Goal: Information Seeking & Learning: Understand process/instructions

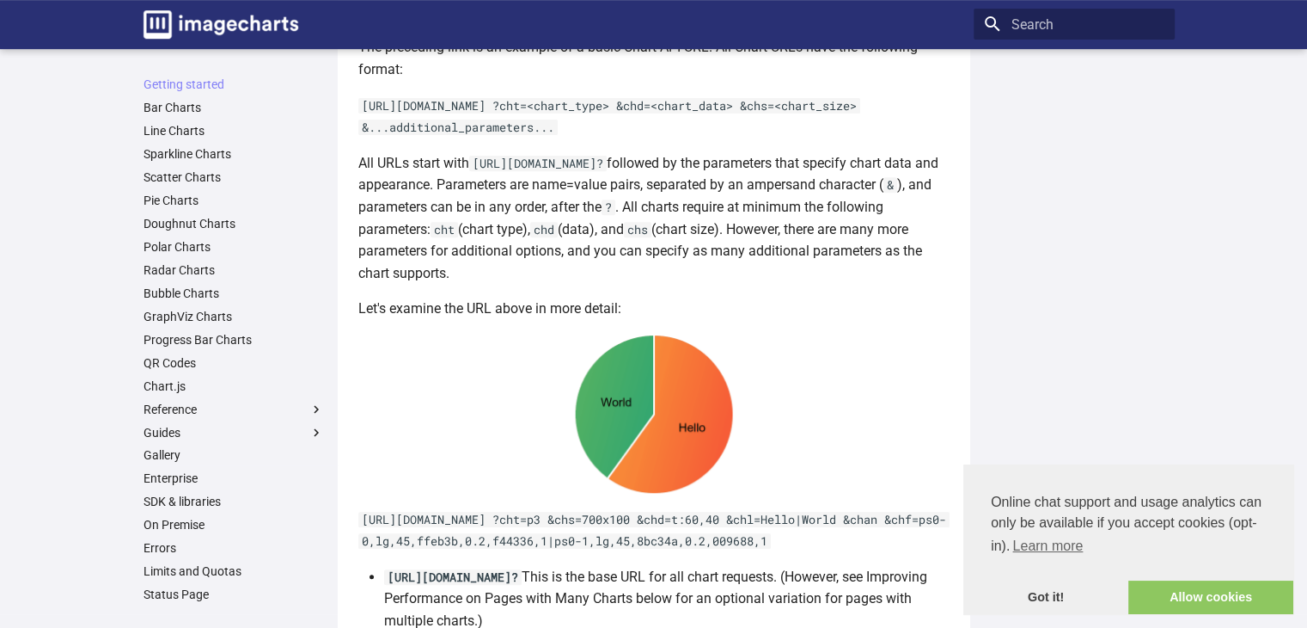
scroll to position [649, 0]
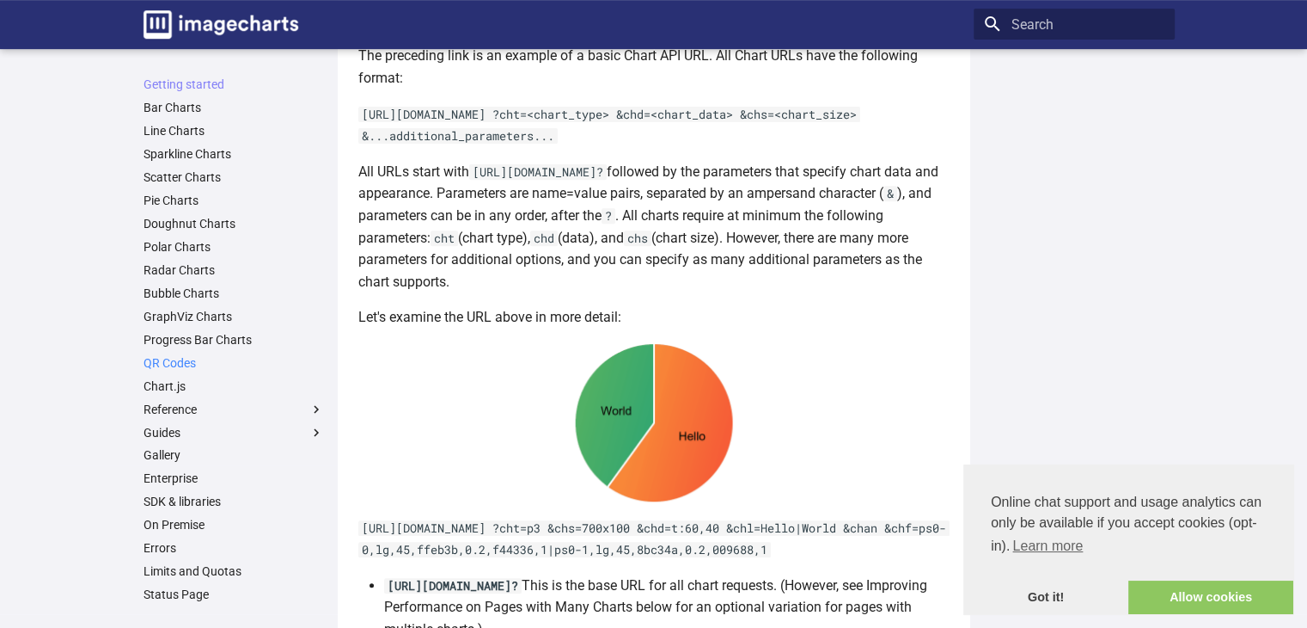
click at [183, 361] on link "QR Codes" at bounding box center [234, 362] width 181 height 15
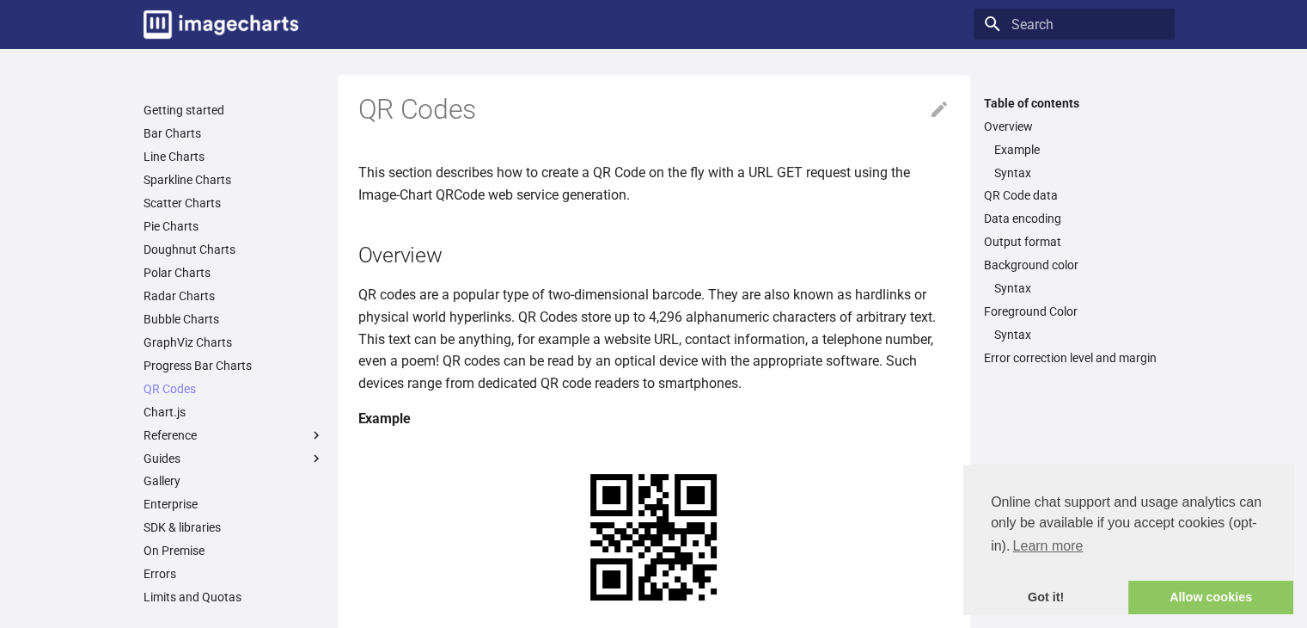
click at [603, 250] on h2 "Overview" at bounding box center [653, 255] width 591 height 30
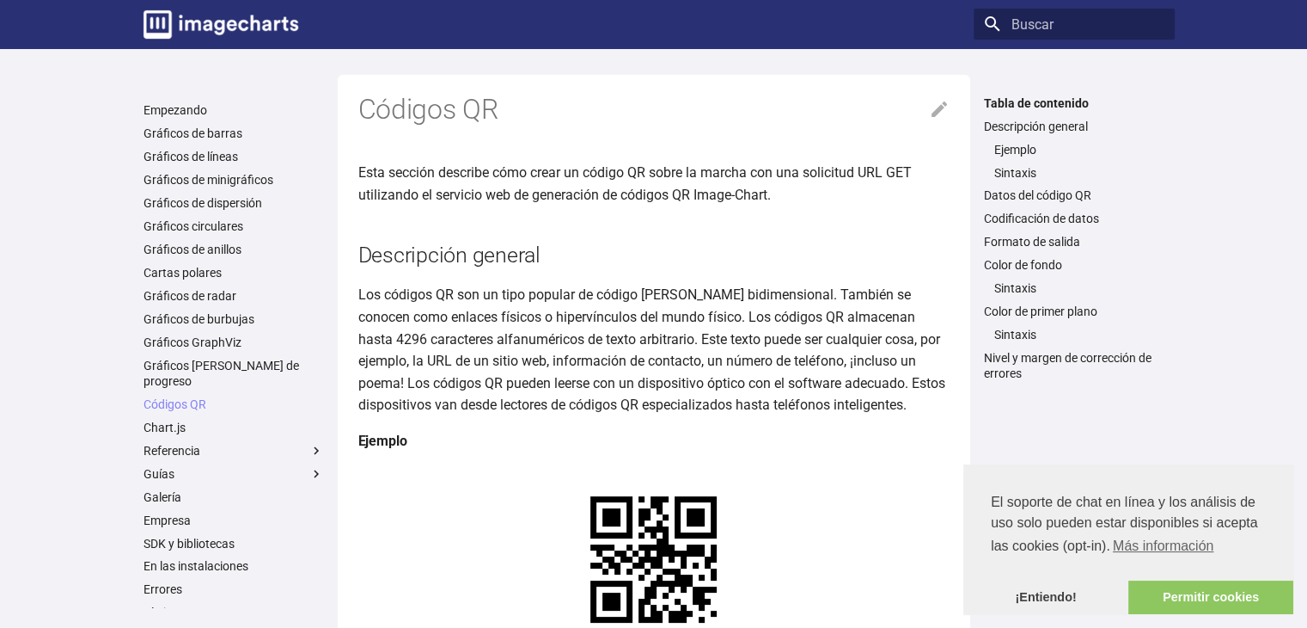
click at [646, 204] on p "Esta sección describe cómo crear un código QR sobre la marcha con una solicitud…" at bounding box center [653, 184] width 591 height 44
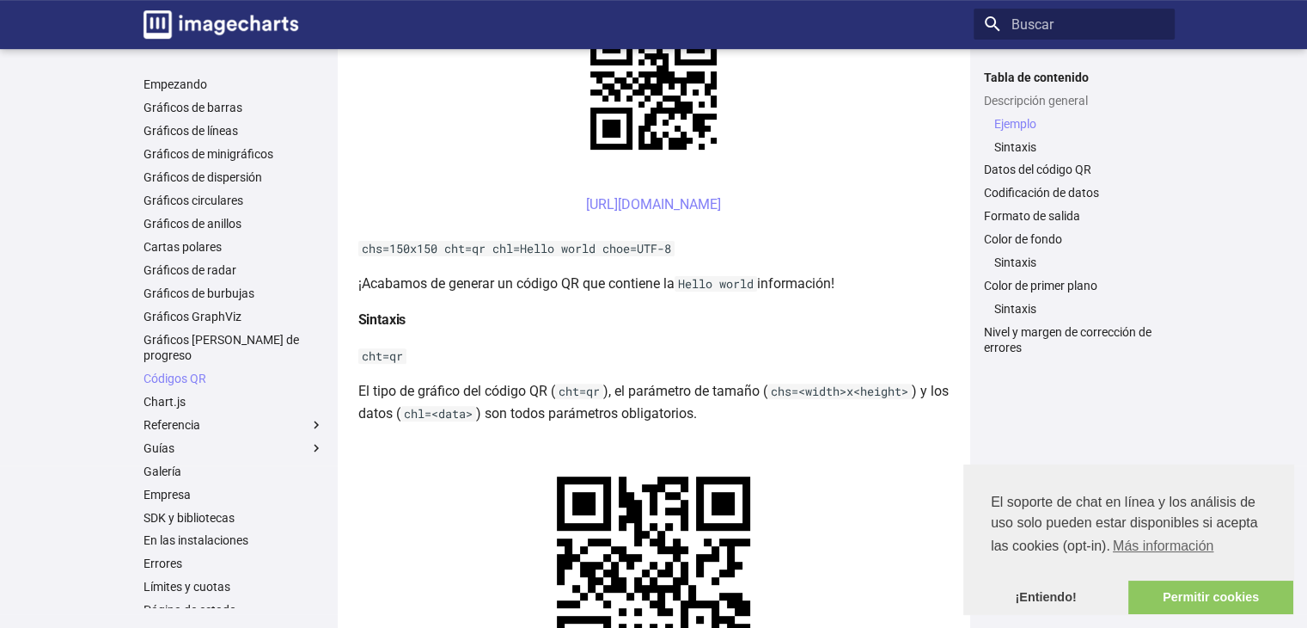
scroll to position [401, 0]
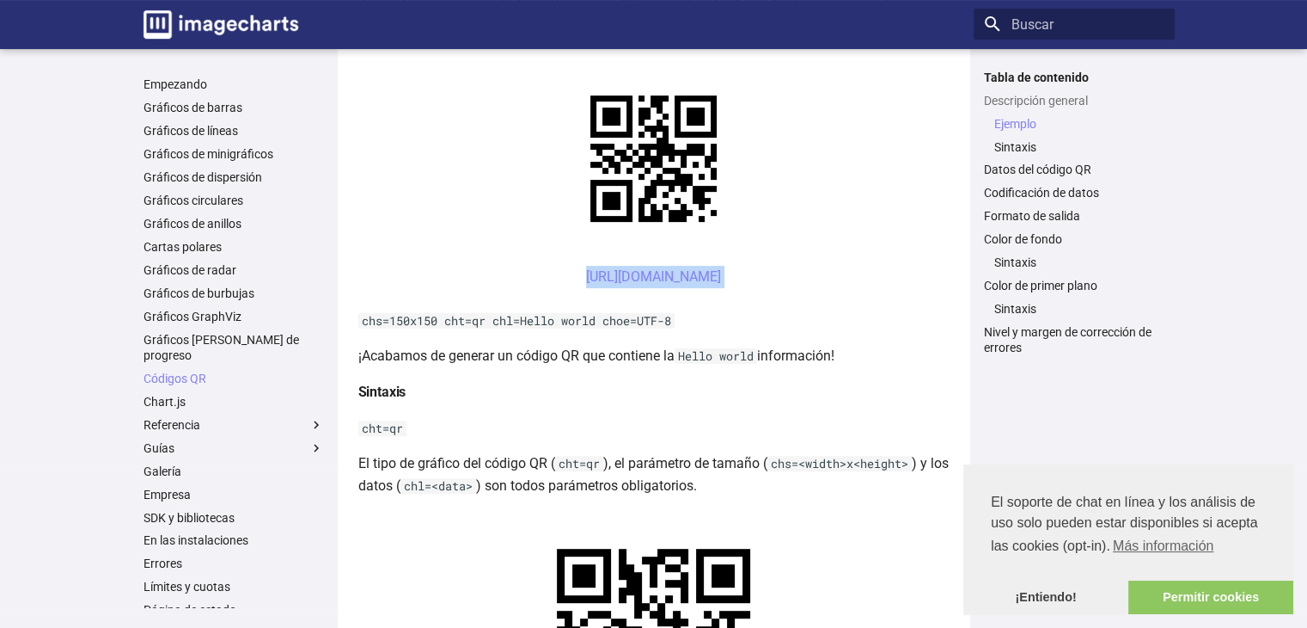
drag, startPoint x: 362, startPoint y: 274, endPoint x: 361, endPoint y: 337, distance: 62.8
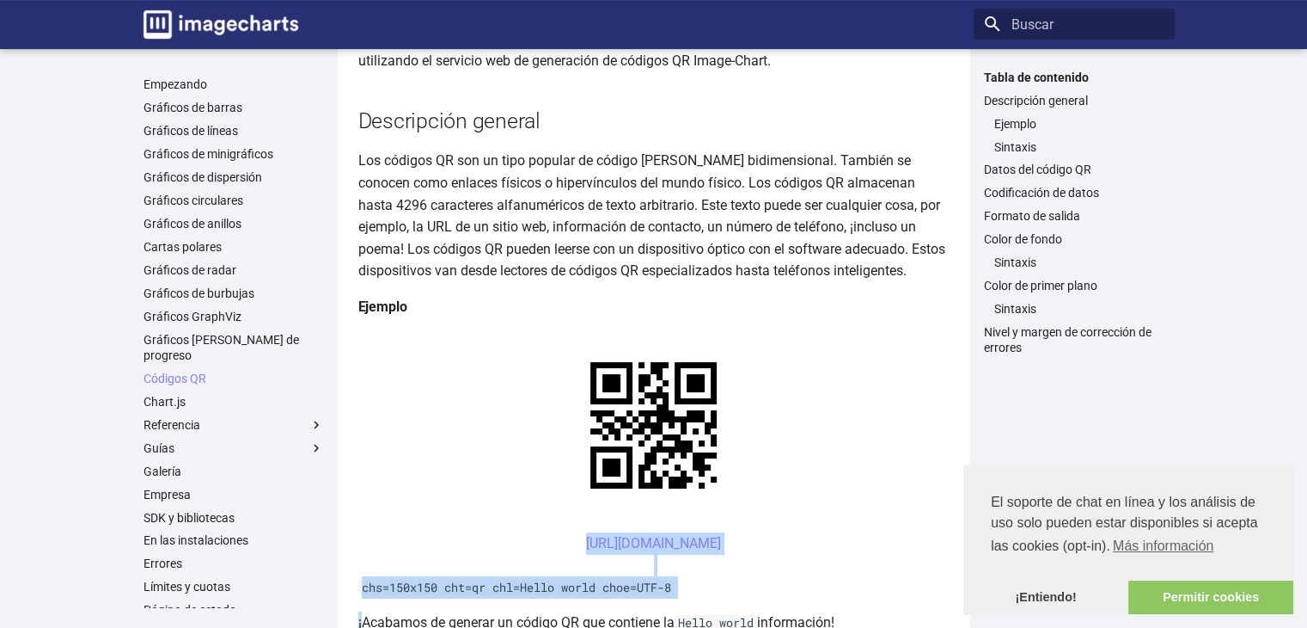
scroll to position [136, 0]
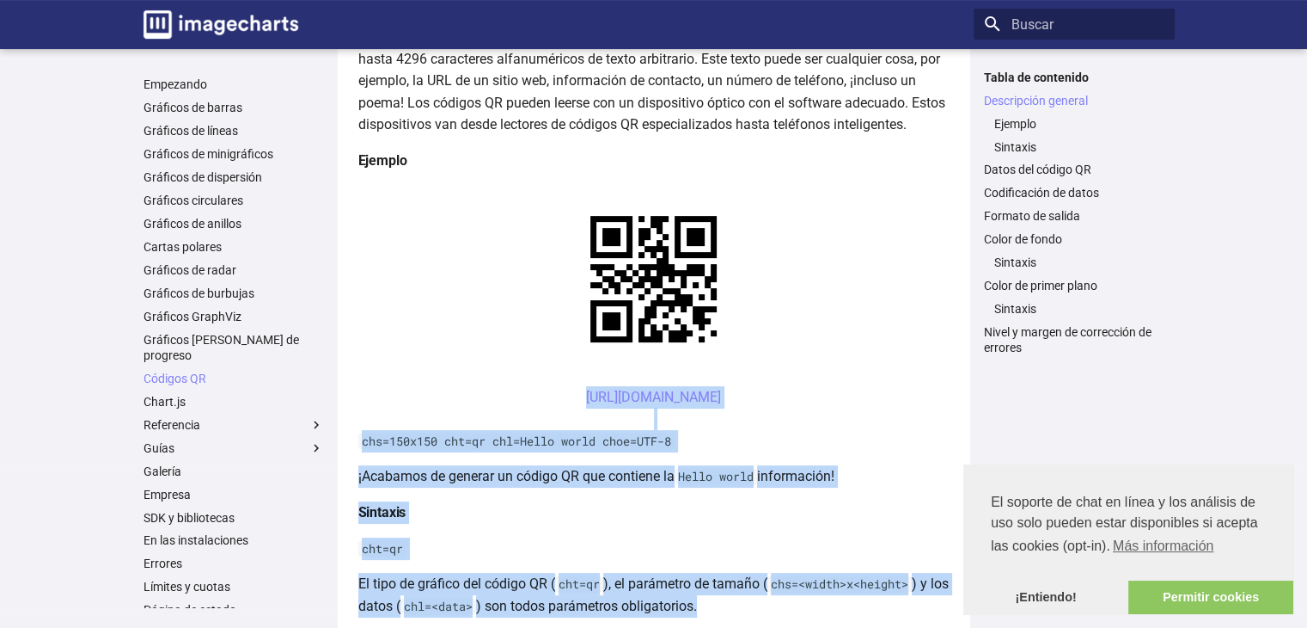
scroll to position [359, 0]
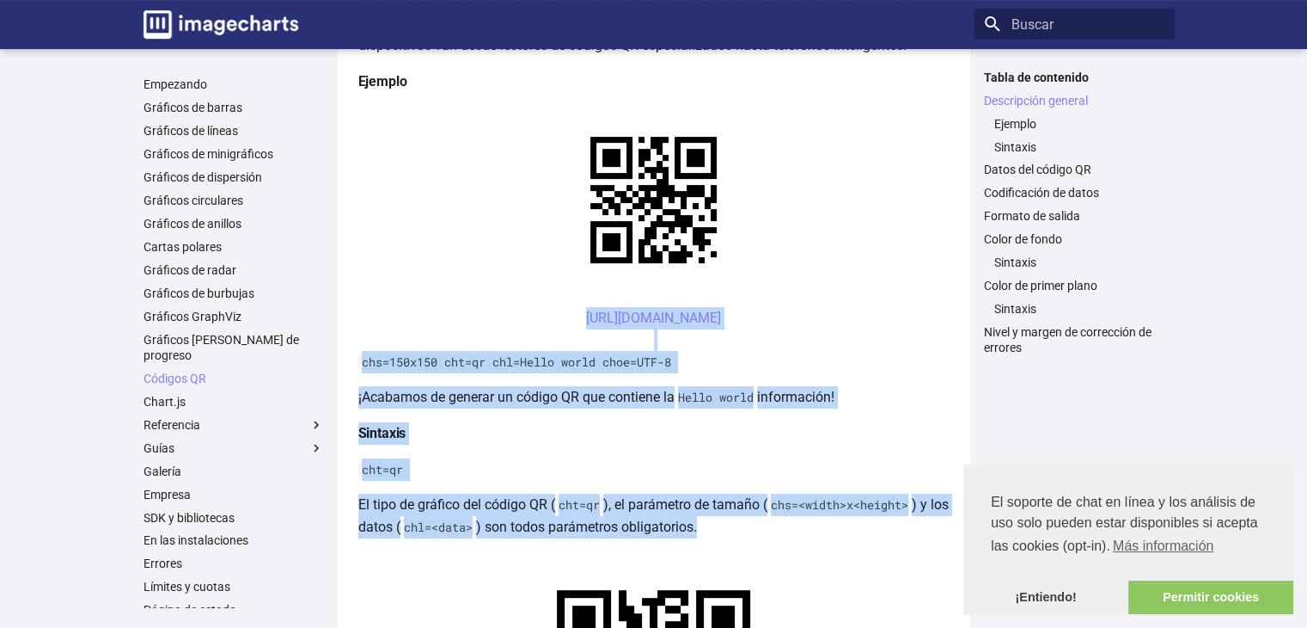
drag, startPoint x: 354, startPoint y: 527, endPoint x: 939, endPoint y: 307, distance: 624.6
click at [939, 307] on center "https://image-charts.com/chart?chs=150x150&cht=qr&chl=Hola%20mundo&choe=UTF-8 ​" at bounding box center [653, 329] width 591 height 44
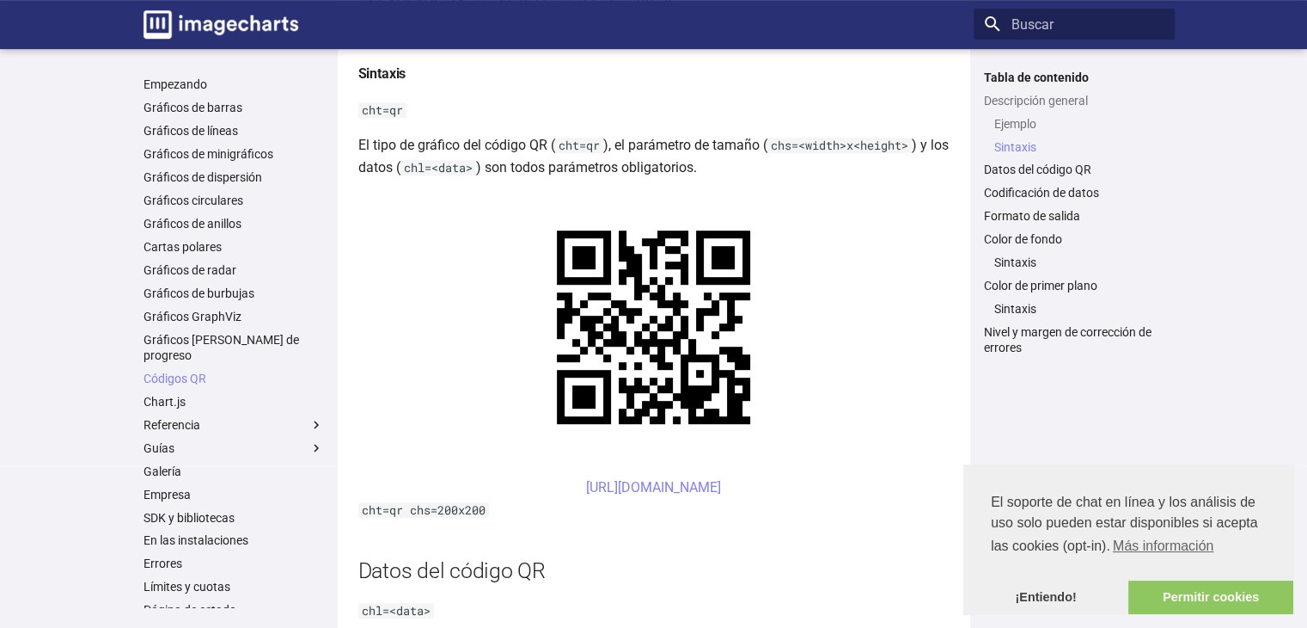
scroll to position [718, 0]
drag, startPoint x: 517, startPoint y: 489, endPoint x: 569, endPoint y: 486, distance: 52.6
click at [569, 486] on center "https://image-charts.com/chart?chs=200x200&cht=qr&chl=Esto%20es%20tan%20genial&…" at bounding box center [653, 488] width 591 height 22
click at [586, 484] on font "https://image-charts.com/chart?chs=200x200&cht=qr&chl=Esto%20es%20tan%20genial&…" at bounding box center [653, 488] width 135 height 16
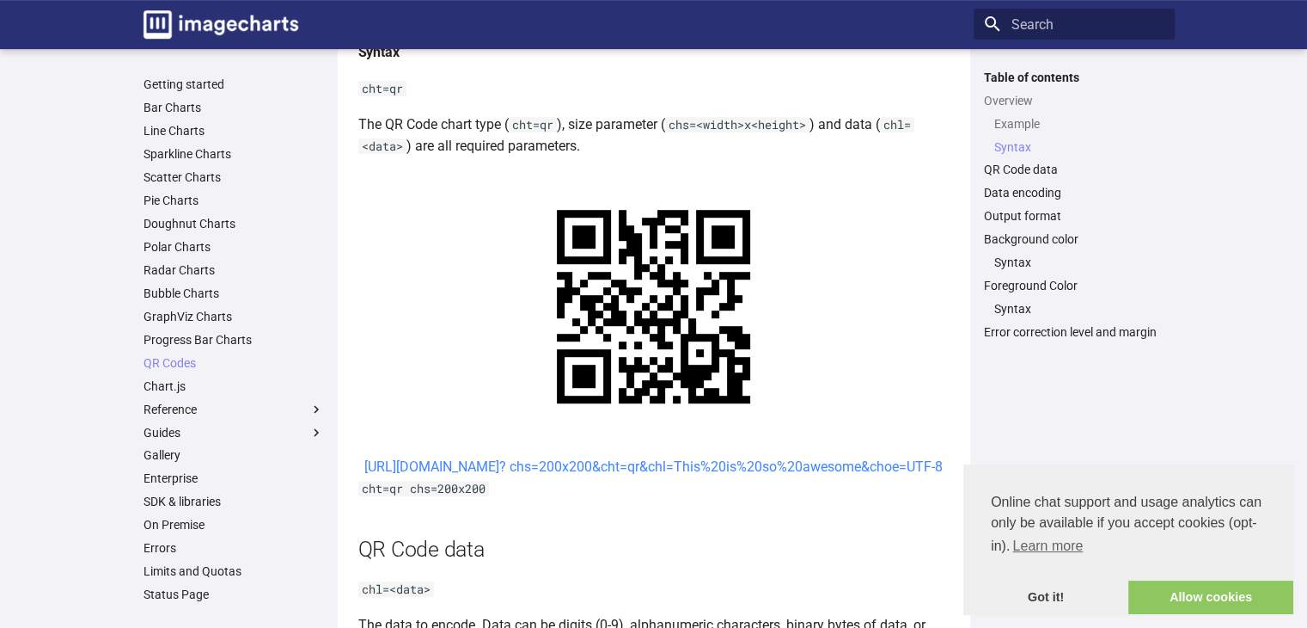
scroll to position [695, 0]
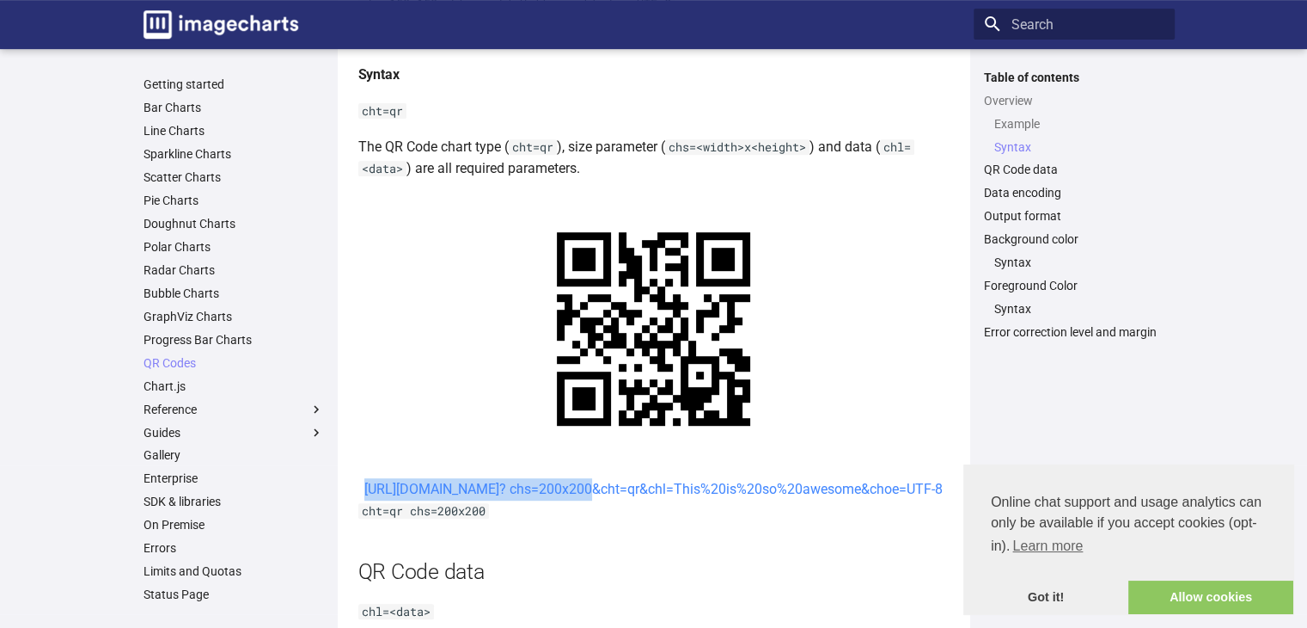
drag, startPoint x: 530, startPoint y: 479, endPoint x: 818, endPoint y: 493, distance: 288.3
click at [818, 493] on center "https://image-charts.com/chart? chs=200x200&cht=qr&chl=This%20is%20so%20awesome…" at bounding box center [653, 489] width 591 height 22
copy link "[URL][DOMAIN_NAME]?"
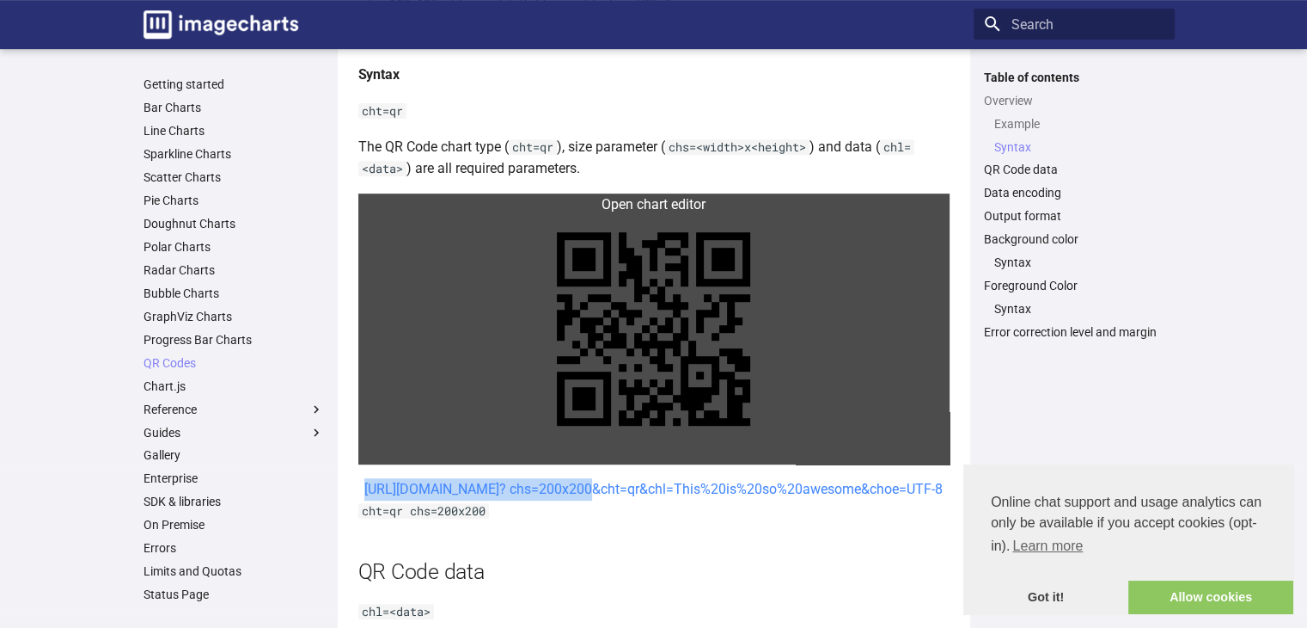
copy link "[URL][DOMAIN_NAME]?"
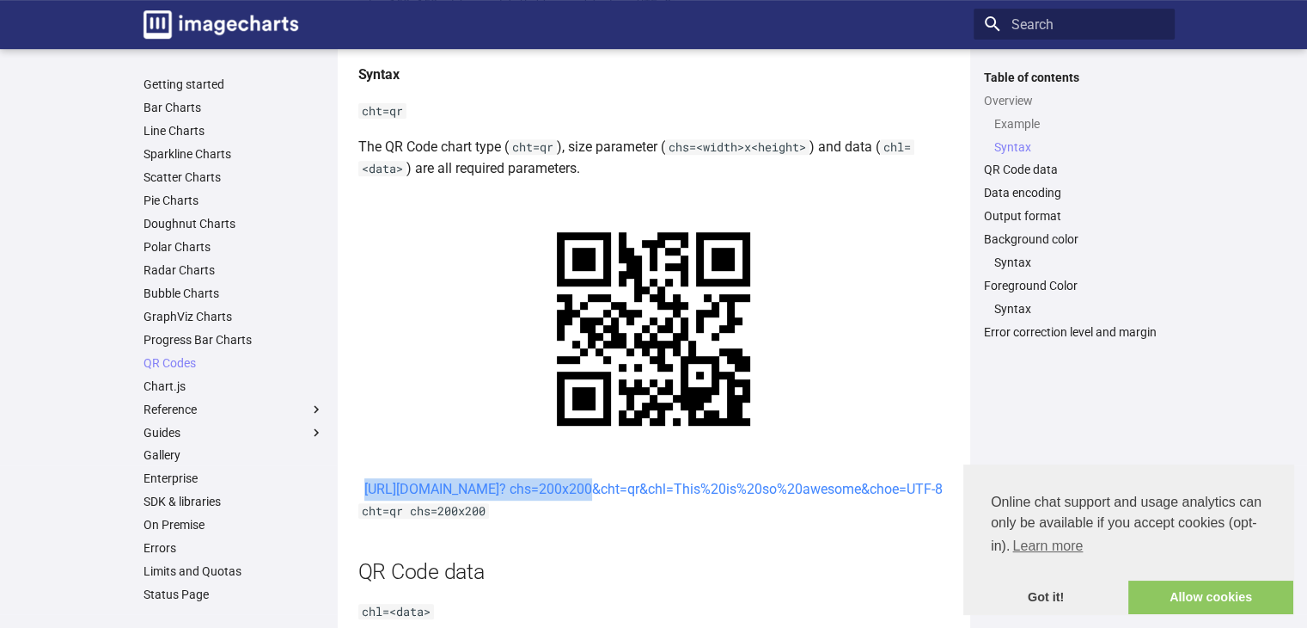
drag, startPoint x: 385, startPoint y: 503, endPoint x: 876, endPoint y: 521, distance: 491.2
copy link "chs=200x200&cht=qr&chl=This%20is%20so%20awesome&choe=UTF-8"
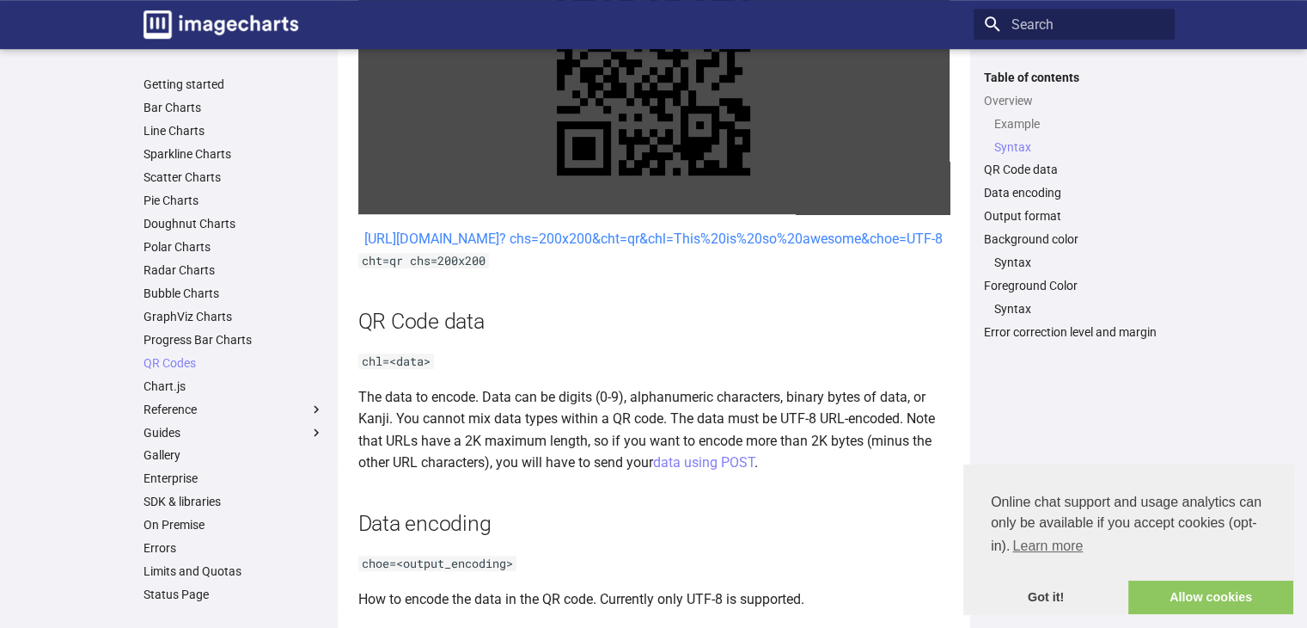
scroll to position [945, 0]
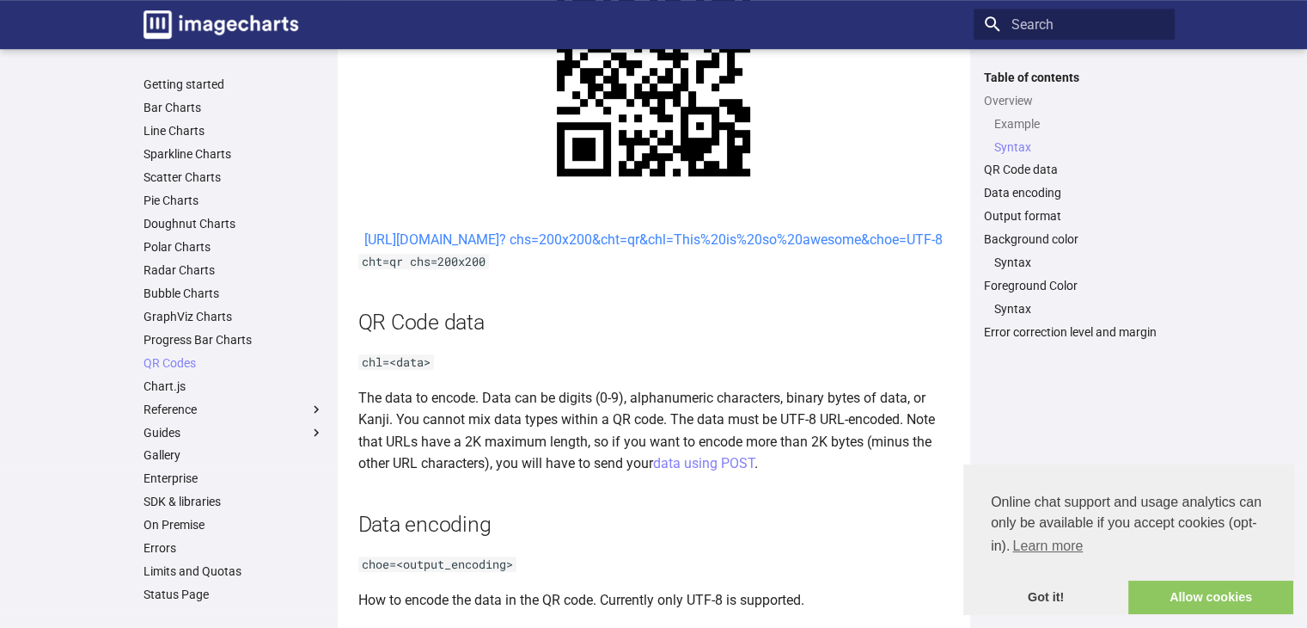
click at [726, 334] on h2 "QR Code data" at bounding box center [653, 322] width 591 height 30
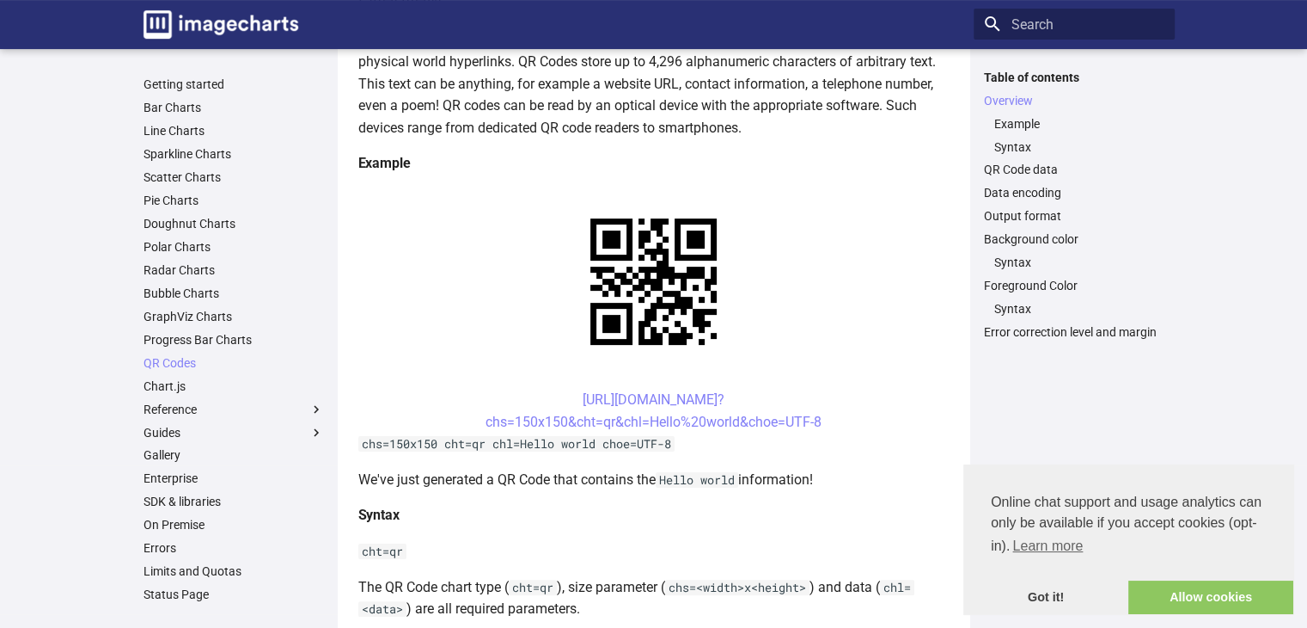
scroll to position [257, 0]
drag, startPoint x: 474, startPoint y: 416, endPoint x: 877, endPoint y: 426, distance: 403.3
click at [877, 426] on center "https://image-charts.com/chart? chs=150x150&cht=qr&chl=Hello%20world&choe=UTF-8" at bounding box center [653, 409] width 591 height 44
copy link "chs=150x150&cht=qr&chl=Hello%20world&choe=UTF-8"
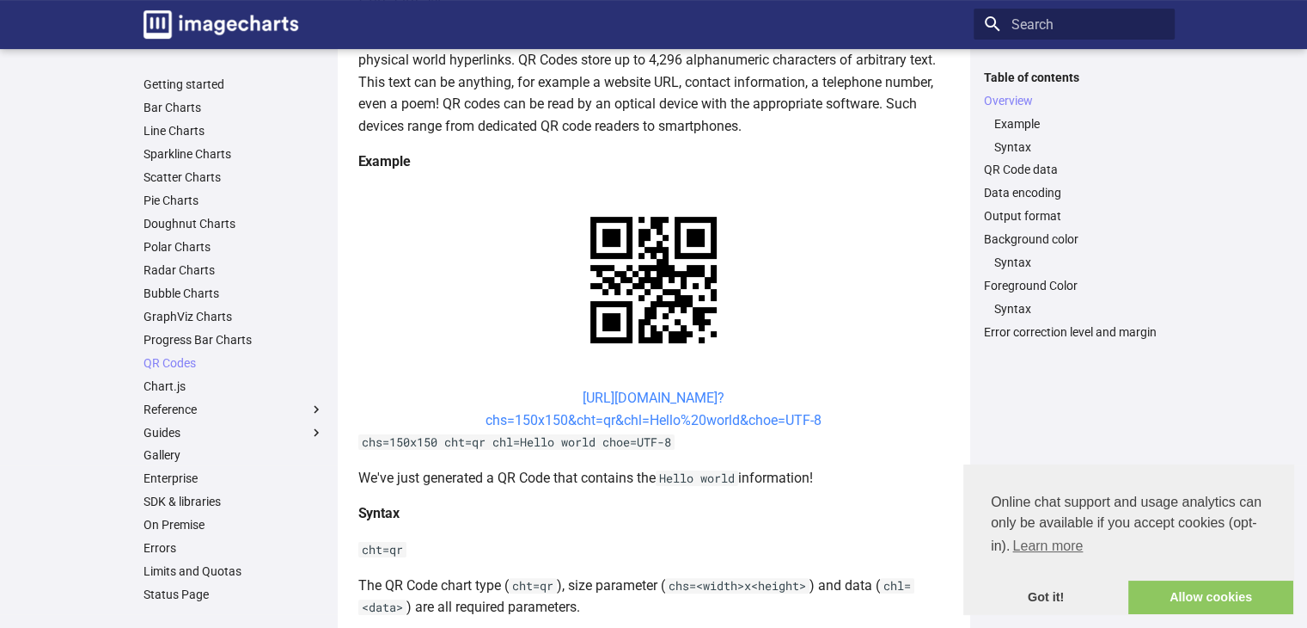
click at [578, 401] on link "https://image-charts.com/chart? chs=150x150&cht=qr&chl=Hello%20world&choe=UTF-8" at bounding box center [654, 408] width 336 height 39
drag, startPoint x: 526, startPoint y: 407, endPoint x: 763, endPoint y: 389, distance: 237.9
click at [763, 389] on center "https://image-charts.com/chart? chs=150x150&cht=qr&chl=Hello%20world&choe=UTF-8" at bounding box center [653, 409] width 591 height 44
copy link "[URL][DOMAIN_NAME]?"
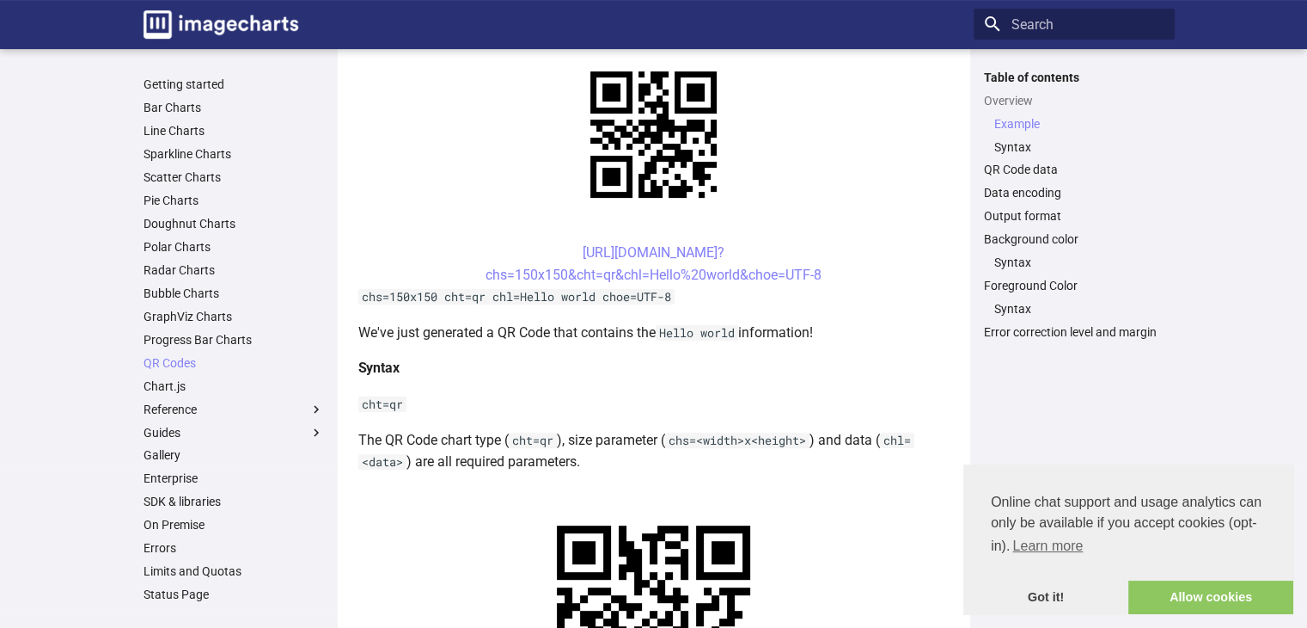
scroll to position [315, 0]
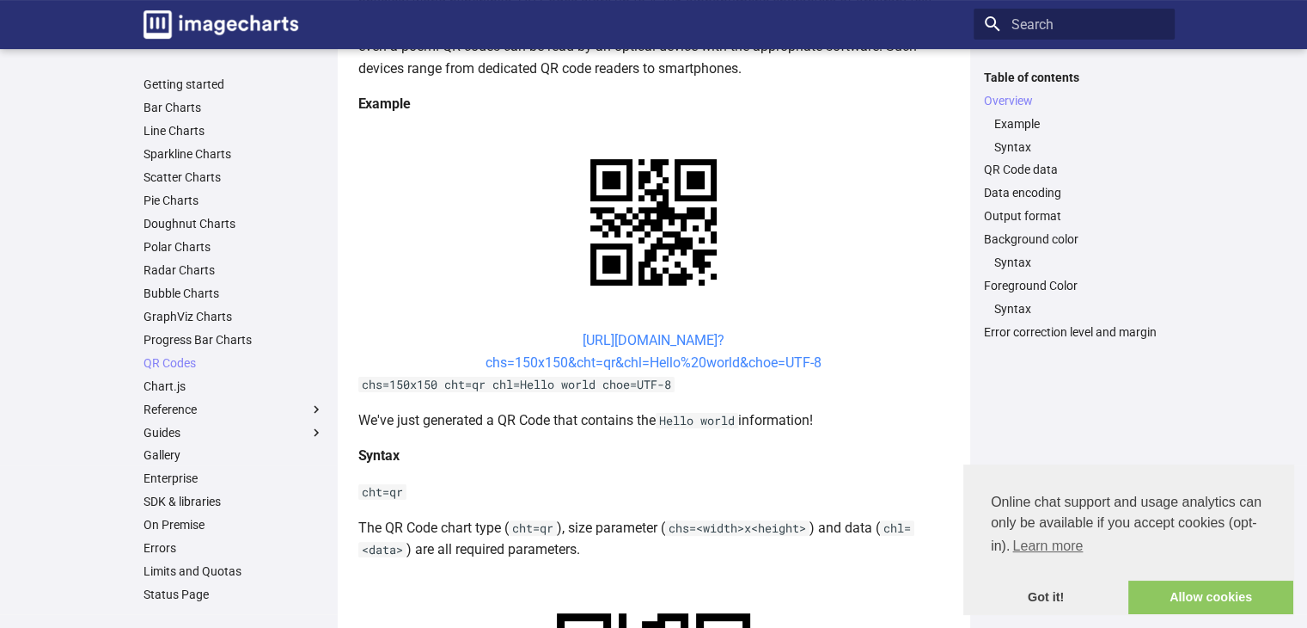
click at [579, 346] on link "https://image-charts.com/chart? chs=150x150&cht=qr&chl=Hello%20world&choe=UTF-8" at bounding box center [654, 351] width 336 height 39
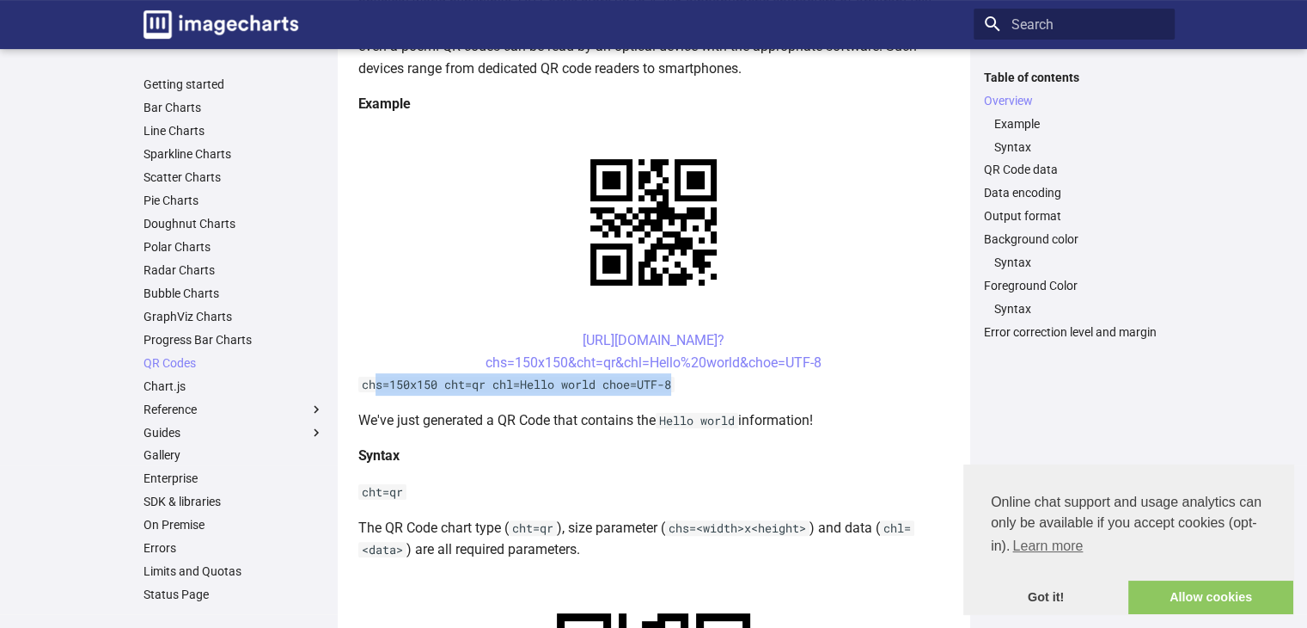
drag, startPoint x: 372, startPoint y: 378, endPoint x: 704, endPoint y: 385, distance: 331.9
drag, startPoint x: 549, startPoint y: 332, endPoint x: 799, endPoint y: 324, distance: 250.3
copy link "[URL][DOMAIN_NAME]?"
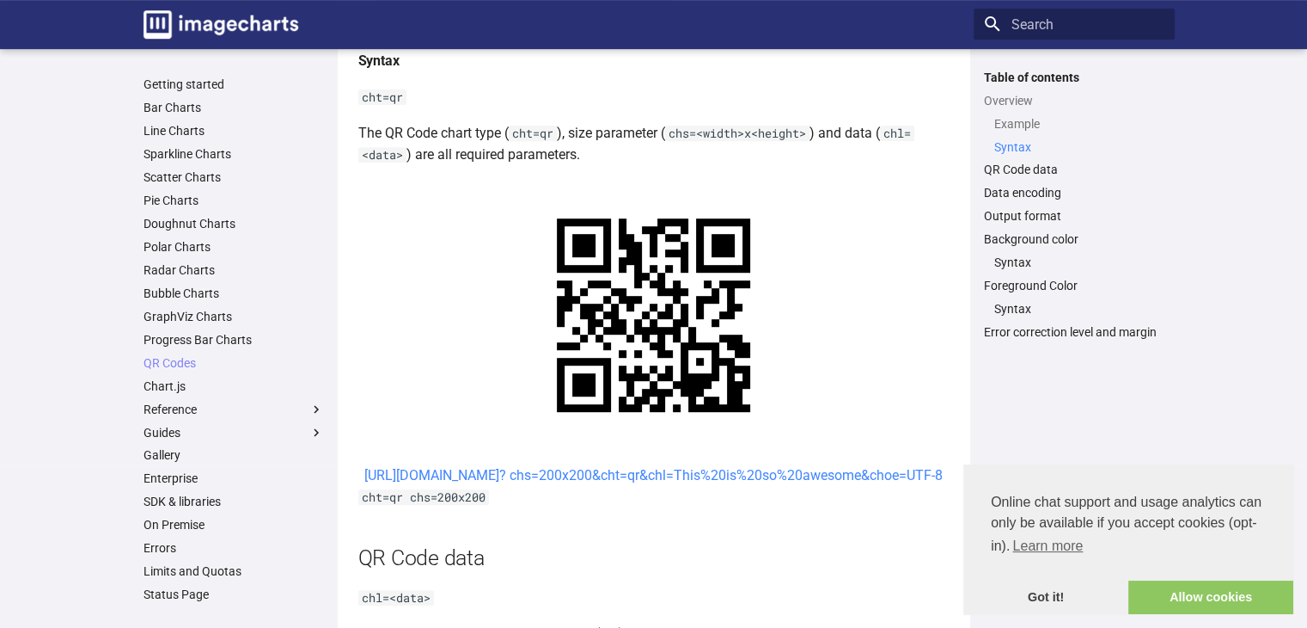
click at [1021, 148] on link "Syntax" at bounding box center [1080, 146] width 170 height 15
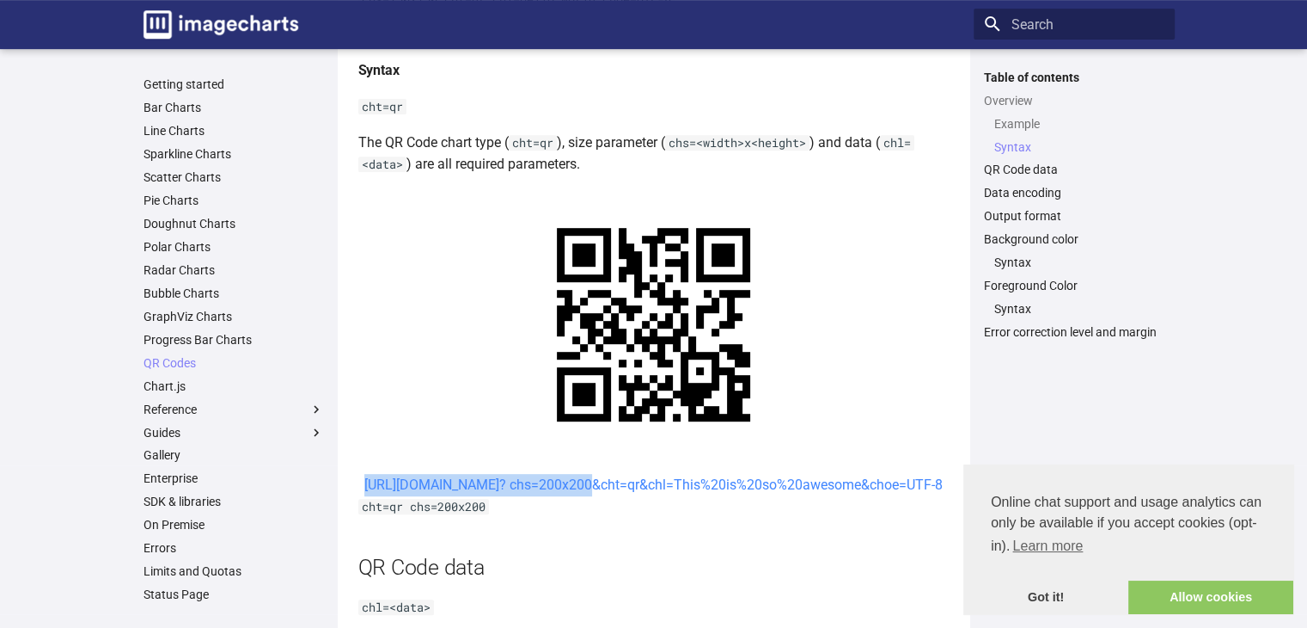
drag, startPoint x: 778, startPoint y: 489, endPoint x: 526, endPoint y: 469, distance: 252.6
copy link "https://image-charts.com/chart?"
drag, startPoint x: 904, startPoint y: 505, endPoint x: 421, endPoint y: 510, distance: 483.1
click at [421, 496] on center "https://image-charts.com/chart? chs=200x200&cht=qr&chl=This%20is%20so%20awesome…" at bounding box center [653, 485] width 591 height 22
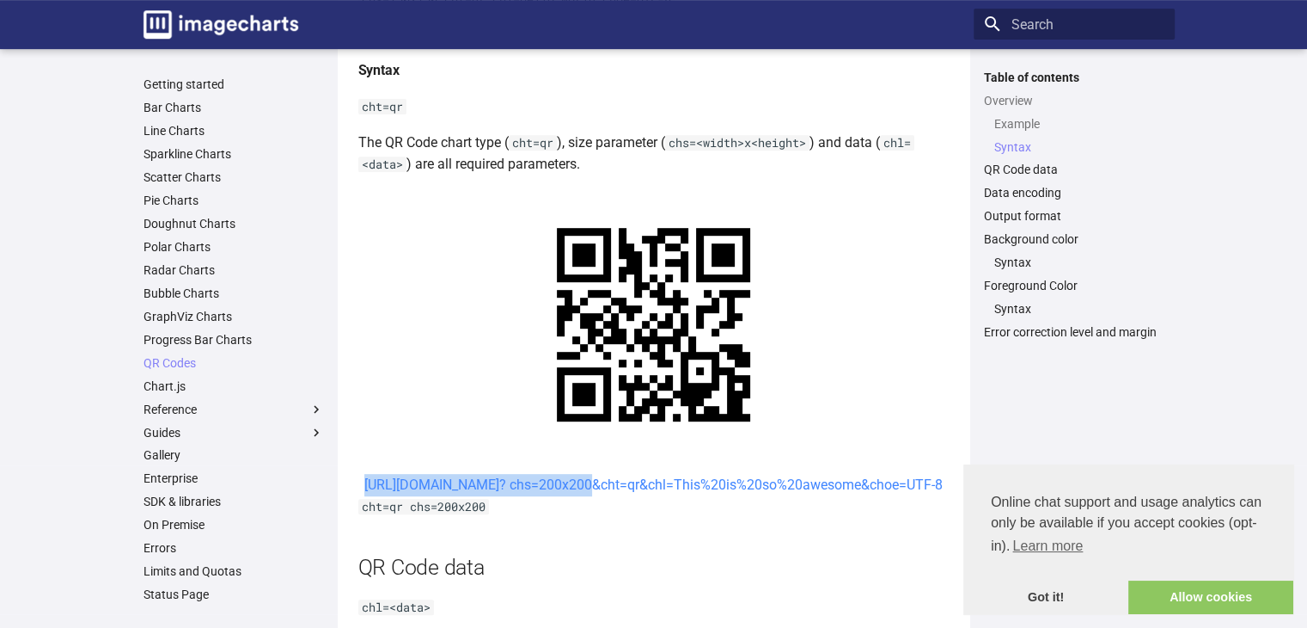
copy link "chs=200x200&cht=qr&chl=This%20is%20so%20awesome&choe=UTF-8"
click at [625, 151] on p "The QR Code chart type ( cht=qr ), size parameter ( chs=<width>x<height> ) and …" at bounding box center [653, 154] width 591 height 44
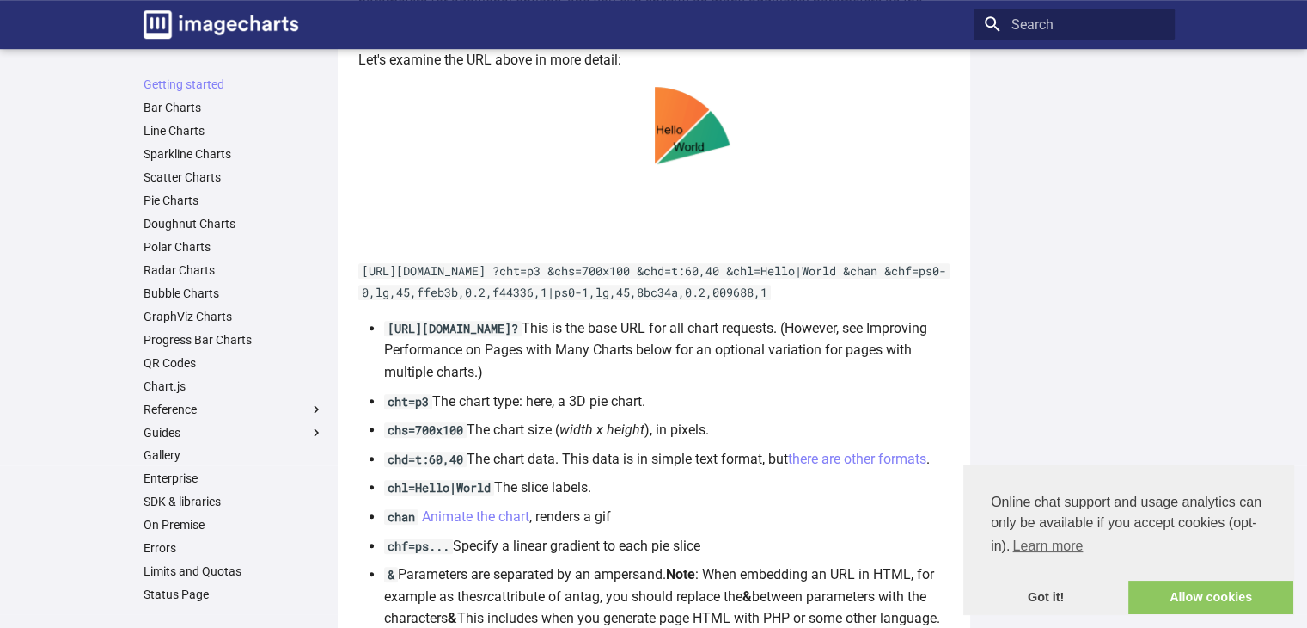
scroll to position [907, 0]
